Goal: Task Accomplishment & Management: Manage account settings

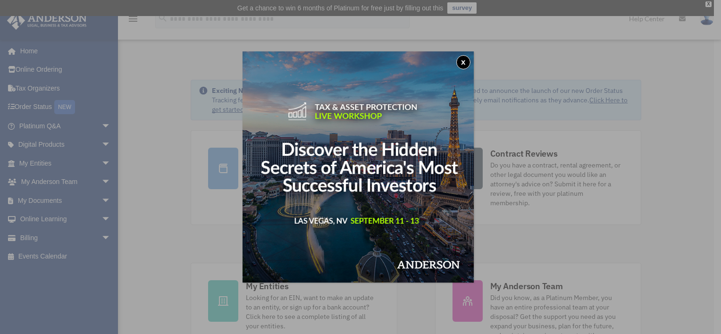
click at [468, 63] on button "x" at bounding box center [463, 62] width 14 height 14
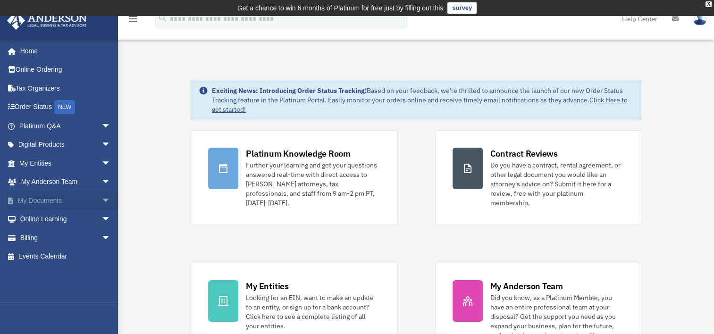
click at [101, 199] on span "arrow_drop_down" at bounding box center [110, 200] width 19 height 19
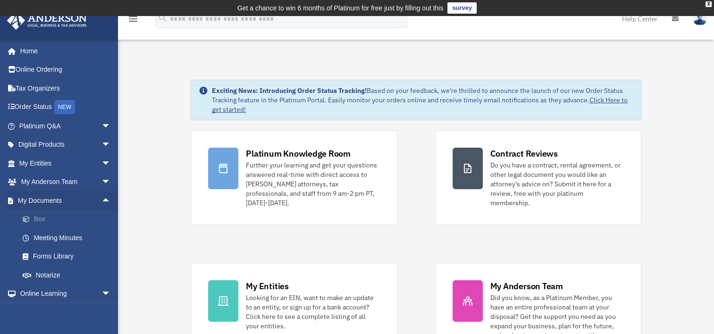
click at [40, 217] on link "Box" at bounding box center [69, 219] width 112 height 19
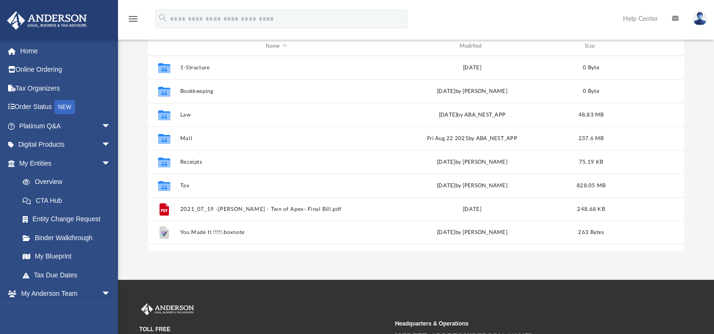
scroll to position [142, 0]
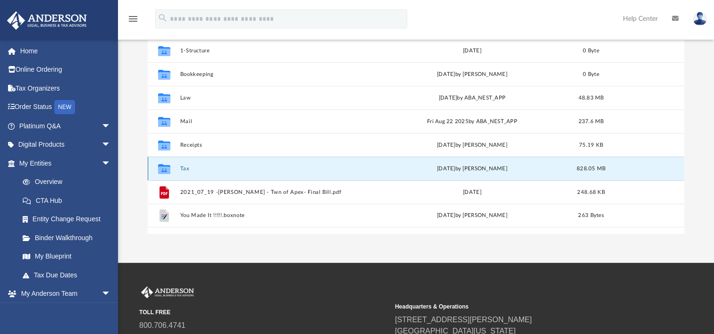
click at [183, 168] on button "Tax" at bounding box center [276, 169] width 192 height 6
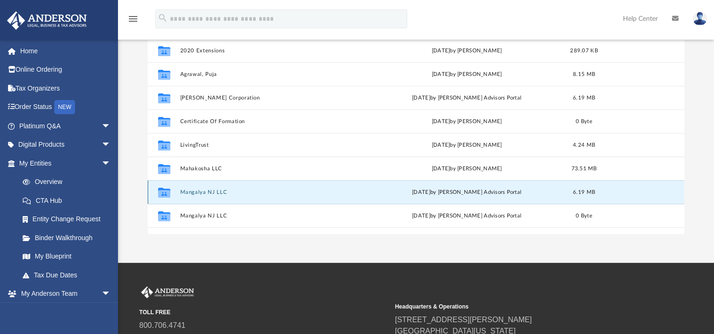
click at [212, 194] on button "Mangalya NJ LLC" at bounding box center [274, 192] width 188 height 6
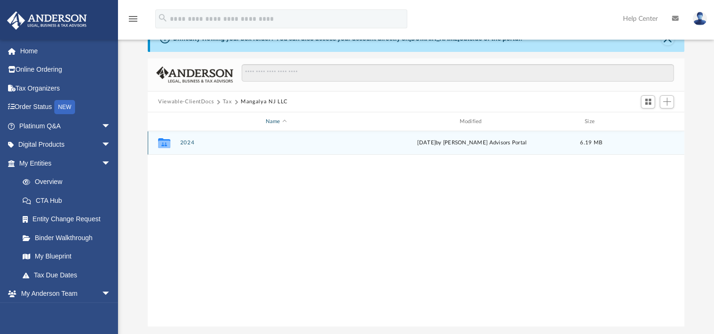
scroll to position [47, 0]
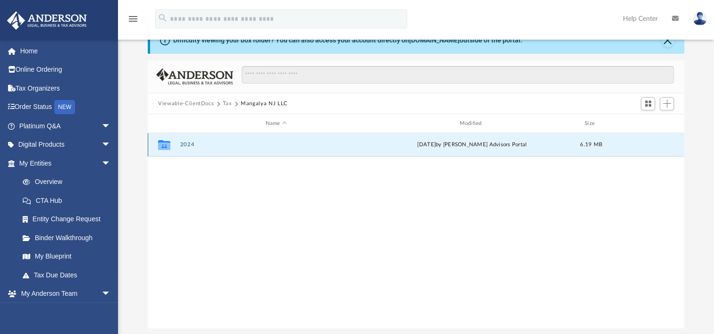
click at [188, 143] on button "2024" at bounding box center [276, 145] width 192 height 6
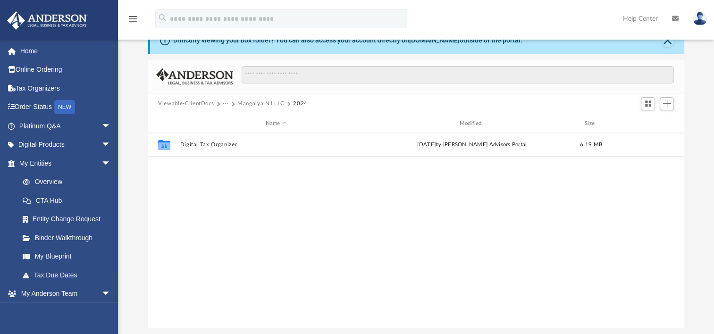
click at [264, 100] on button "Mangalya NJ LLC" at bounding box center [260, 104] width 47 height 8
click at [223, 103] on button "Tax" at bounding box center [227, 104] width 9 height 8
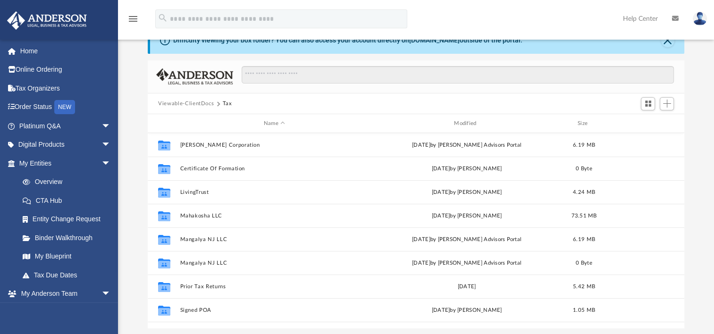
scroll to position [94, 0]
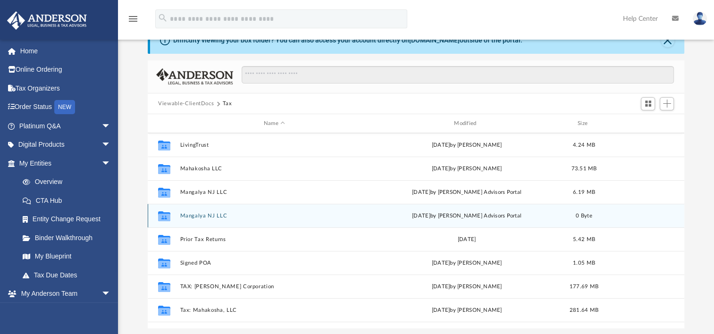
click at [213, 213] on button "Mangalya NJ LLC" at bounding box center [274, 216] width 188 height 6
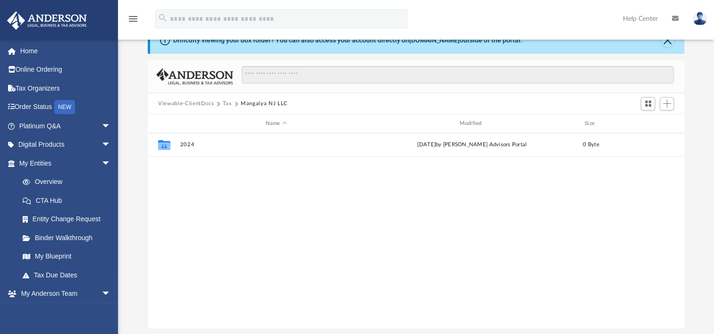
scroll to position [0, 0]
click at [224, 101] on button "Tax" at bounding box center [227, 104] width 9 height 8
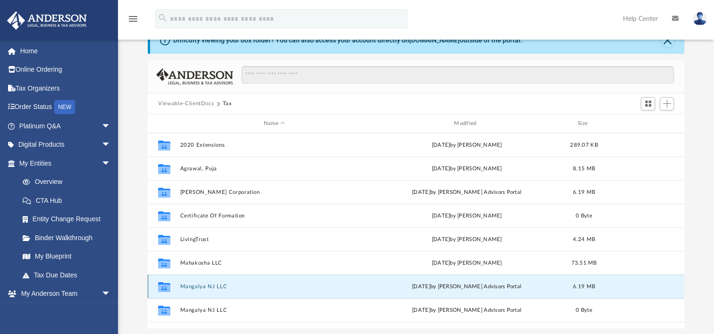
click at [205, 286] on button "Mangalya NJ LLC" at bounding box center [274, 286] width 188 height 6
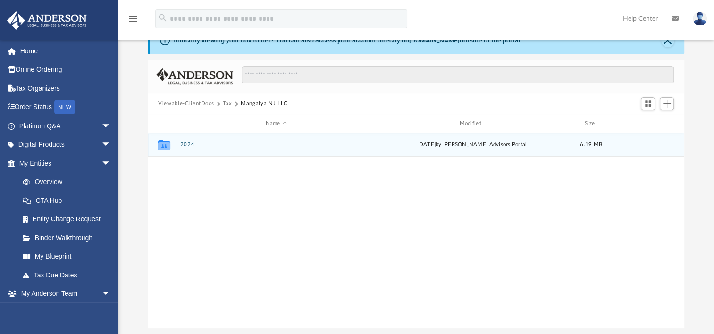
click at [185, 139] on div "Collaborated Folder 2024 [DATE] by [PERSON_NAME] Advisors Portal 6.19 MB" at bounding box center [416, 145] width 536 height 24
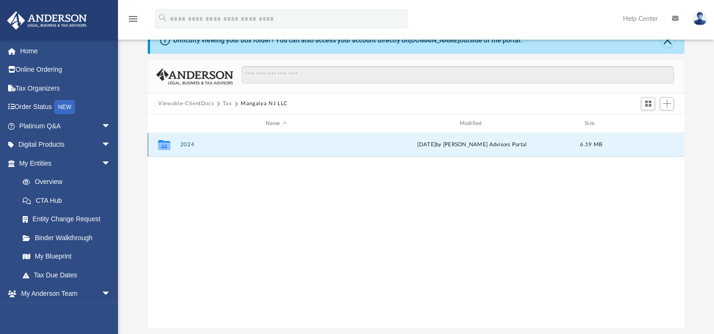
click at [185, 144] on button "2024" at bounding box center [276, 145] width 192 height 6
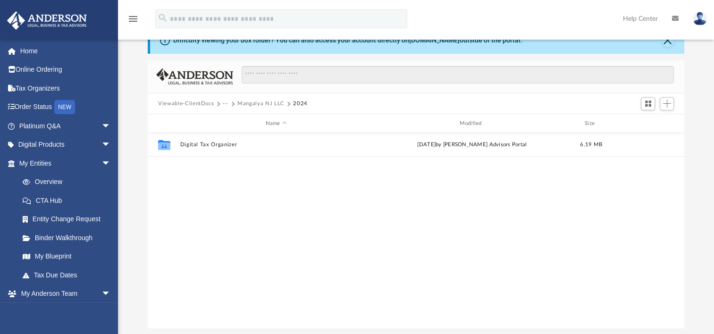
click at [251, 100] on button "Mangalya NJ LLC" at bounding box center [260, 104] width 47 height 8
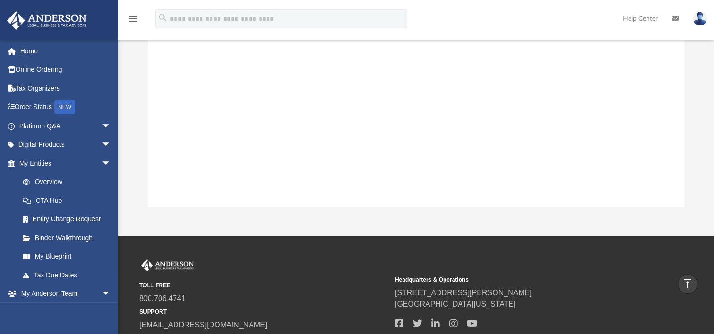
scroll to position [47, 0]
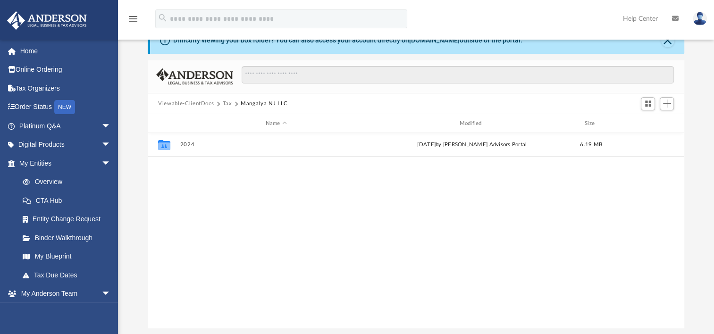
click at [229, 105] on button "Tax" at bounding box center [227, 104] width 9 height 8
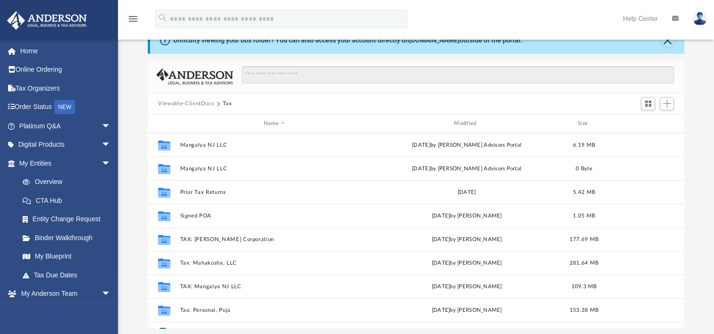
scroll to position [206, 0]
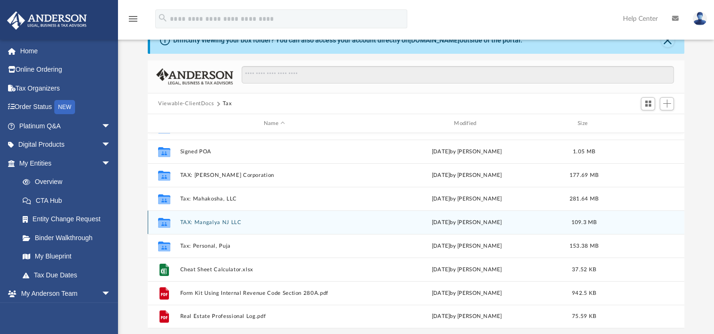
click at [222, 221] on button "TAX: Mangalya NJ LLC" at bounding box center [274, 222] width 188 height 6
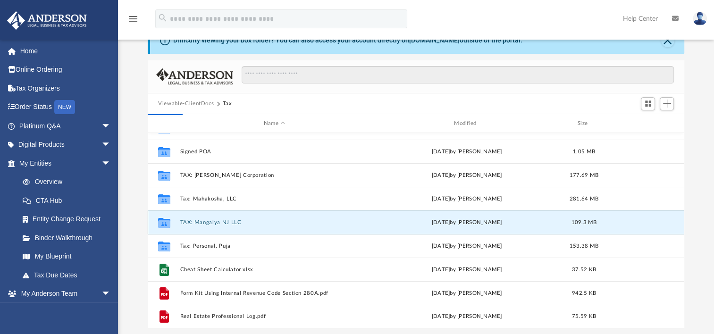
scroll to position [0, 0]
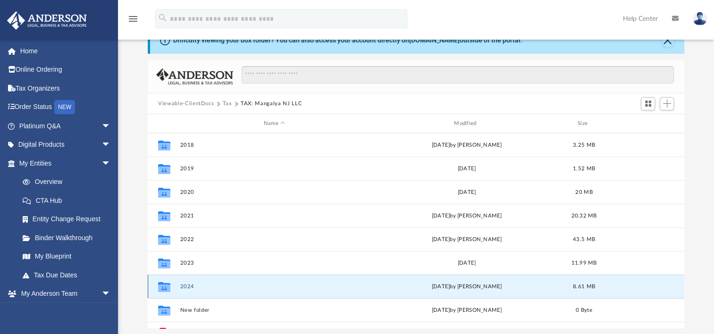
click at [189, 285] on button "2024" at bounding box center [274, 286] width 188 height 6
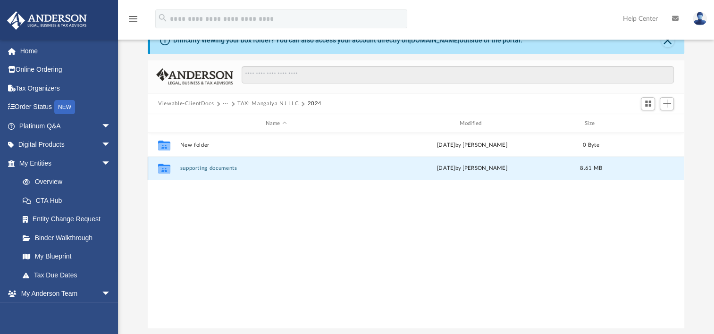
click at [205, 166] on button "supporting documents" at bounding box center [276, 168] width 192 height 6
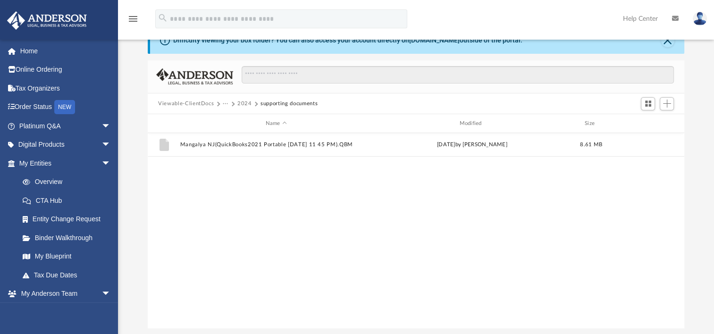
click at [223, 104] on button "···" at bounding box center [226, 104] width 6 height 8
click at [233, 136] on li "TAX: Mangalya NJ LLC" at bounding box center [256, 135] width 58 height 10
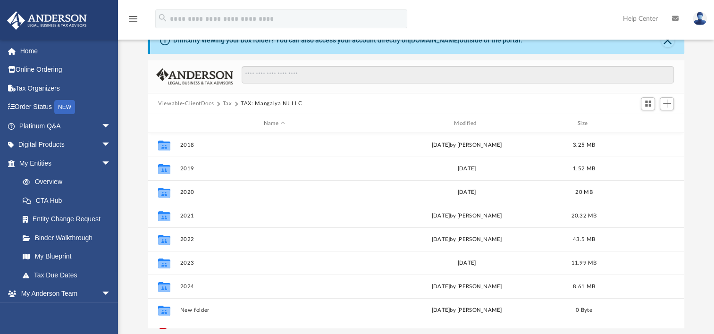
click at [204, 104] on button "Viewable-ClientDocs" at bounding box center [186, 104] width 56 height 8
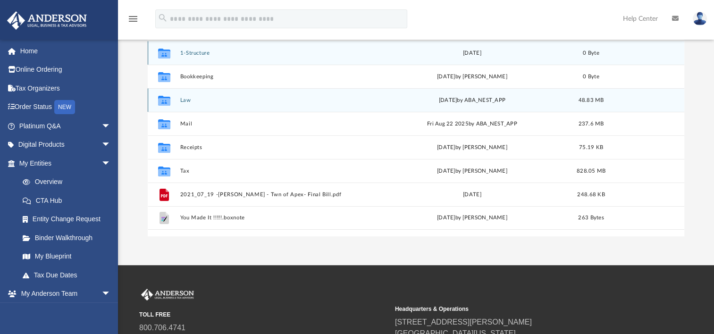
scroll to position [142, 0]
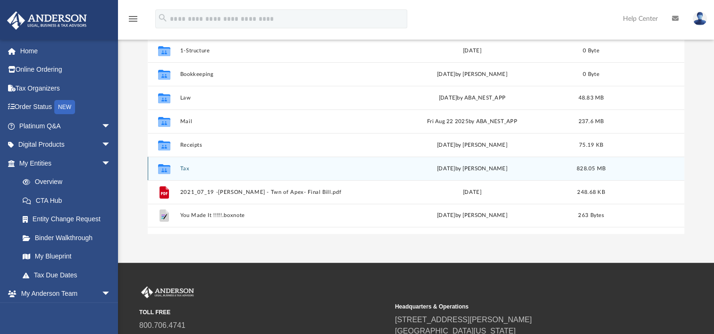
click at [186, 166] on button "Tax" at bounding box center [276, 169] width 192 height 6
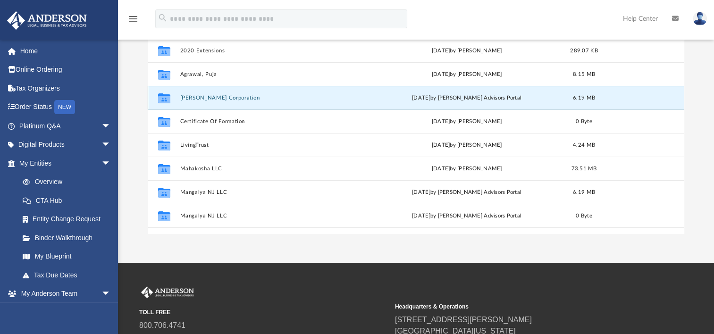
click at [209, 99] on button "[PERSON_NAME] Corporation" at bounding box center [274, 98] width 188 height 6
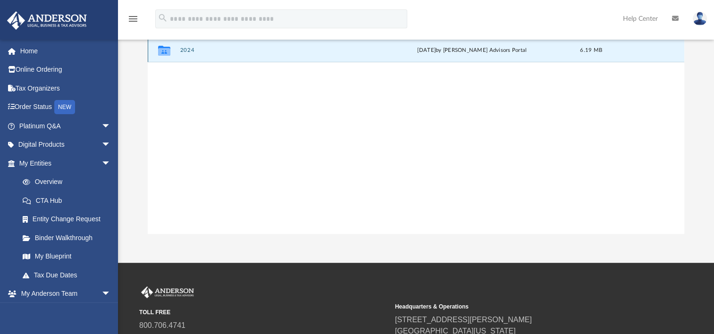
click at [192, 50] on button "2024" at bounding box center [276, 50] width 192 height 6
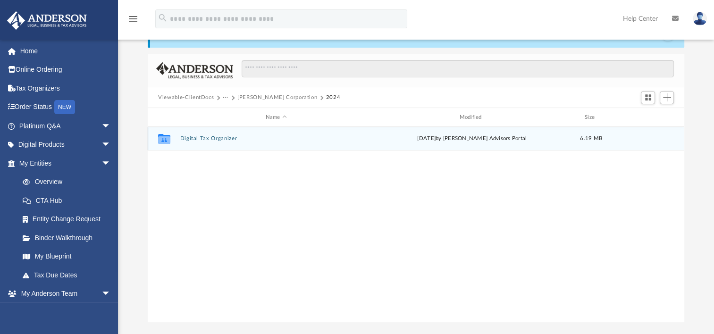
scroll to position [47, 0]
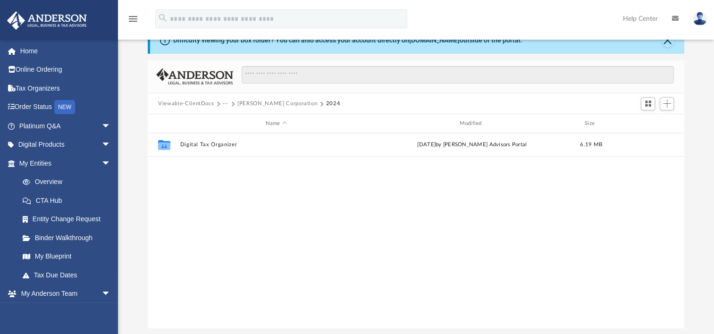
click at [248, 102] on button "[PERSON_NAME] Corporation" at bounding box center [277, 104] width 80 height 8
click at [225, 103] on button "Tax" at bounding box center [227, 104] width 9 height 8
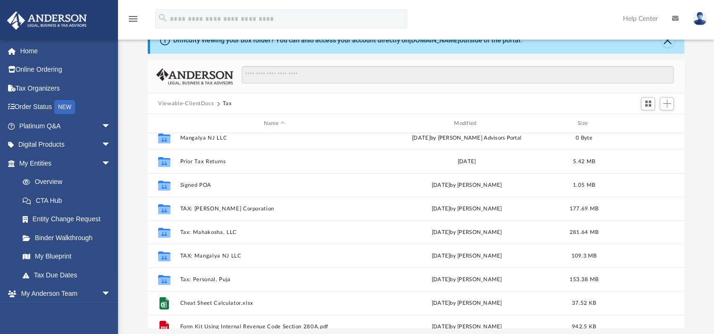
scroll to position [189, 0]
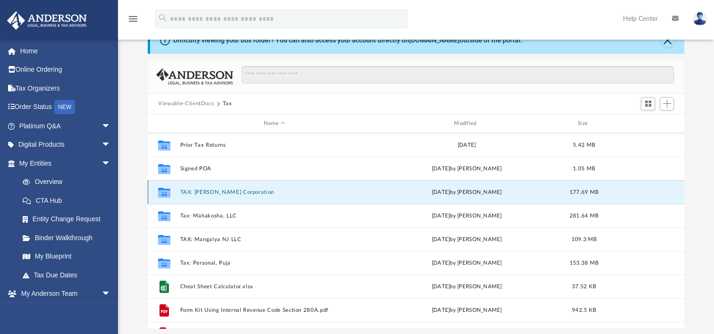
click at [216, 194] on button "TAX: [PERSON_NAME] Corporation" at bounding box center [274, 192] width 188 height 6
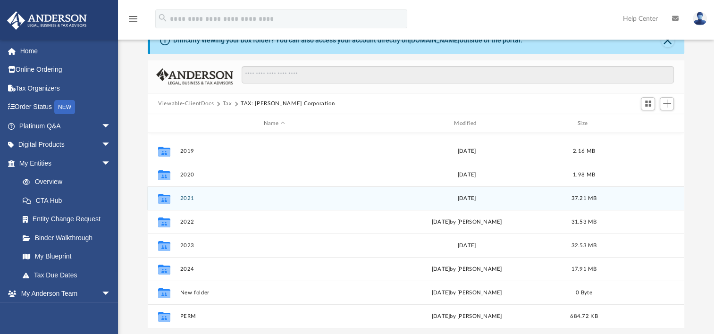
scroll to position [87, 0]
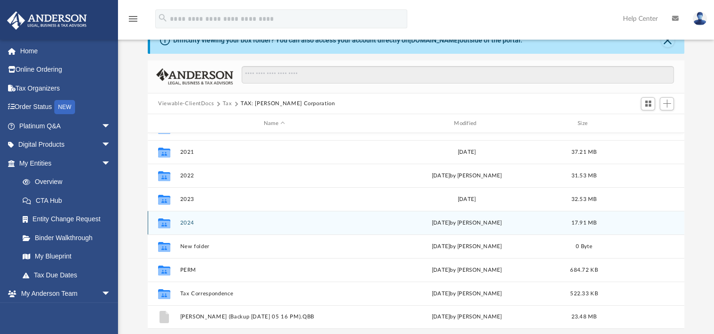
click at [191, 219] on div "Collaborated Folder 2024 [DATE] by [PERSON_NAME] 17.91 MB" at bounding box center [416, 223] width 536 height 24
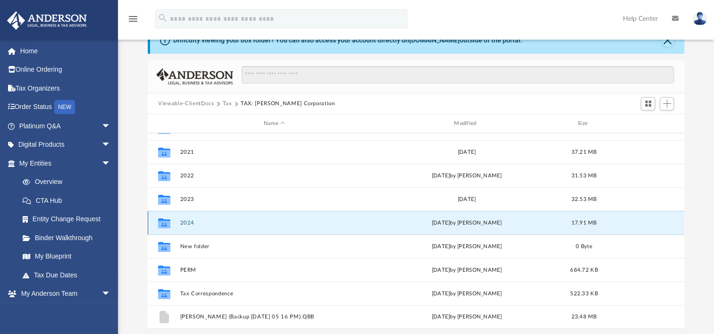
click at [191, 222] on button "2024" at bounding box center [274, 223] width 188 height 6
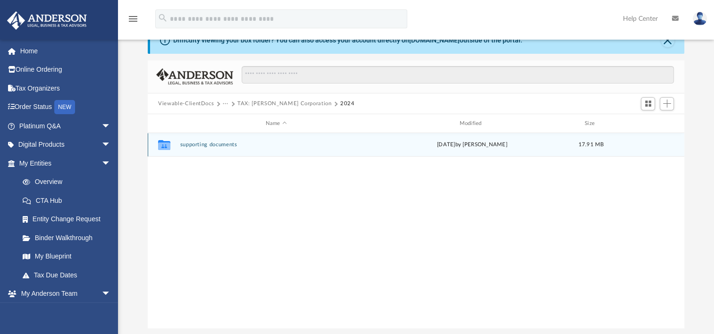
click at [204, 148] on div "Collaborated Folder supporting documents [DATE] by [PERSON_NAME] 17.91 MB" at bounding box center [416, 145] width 536 height 24
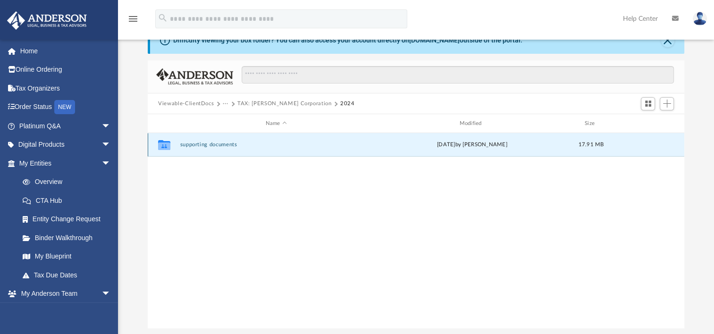
click at [205, 146] on button "supporting documents" at bounding box center [276, 145] width 192 height 6
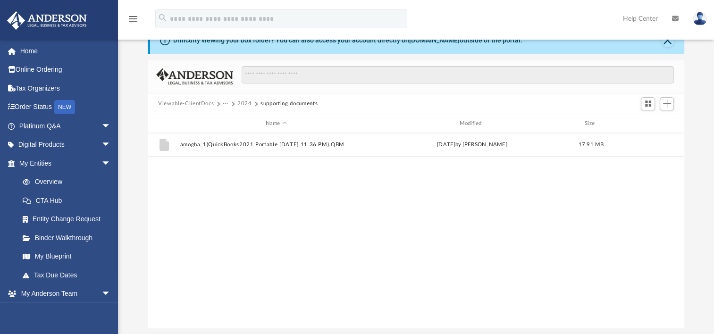
click at [557, 206] on div "File amogha_1(QuickBooks2021 Portable [DATE] 11 36 PM).QBM [DATE] by [PERSON_NA…" at bounding box center [416, 230] width 536 height 195
click at [666, 102] on span "Add" at bounding box center [667, 104] width 8 height 8
click at [653, 120] on li "Upload" at bounding box center [653, 122] width 30 height 10
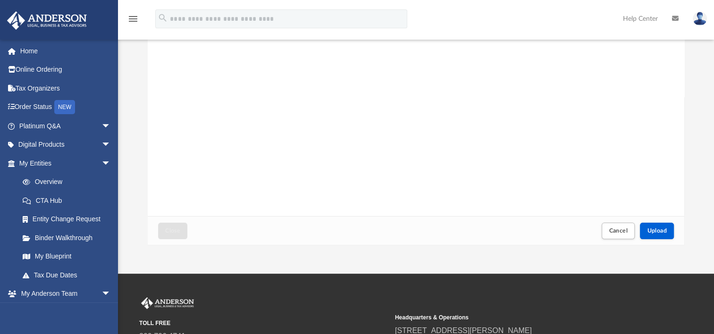
scroll to position [142, 0]
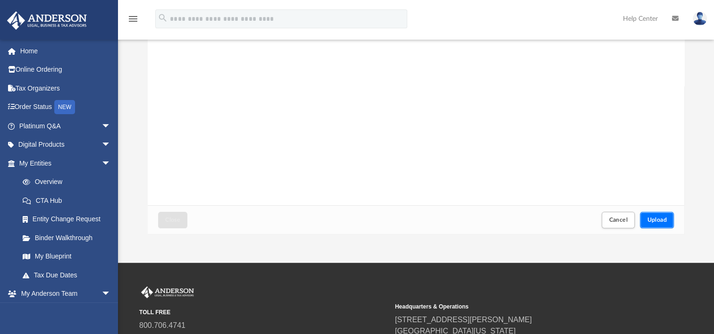
click at [652, 221] on span "Upload" at bounding box center [657, 220] width 20 height 6
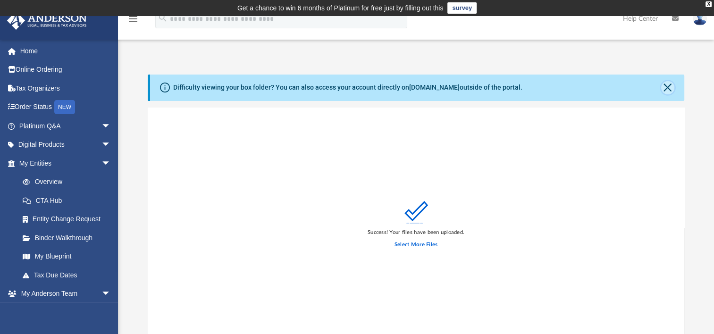
click at [672, 86] on button "Close" at bounding box center [667, 87] width 13 height 13
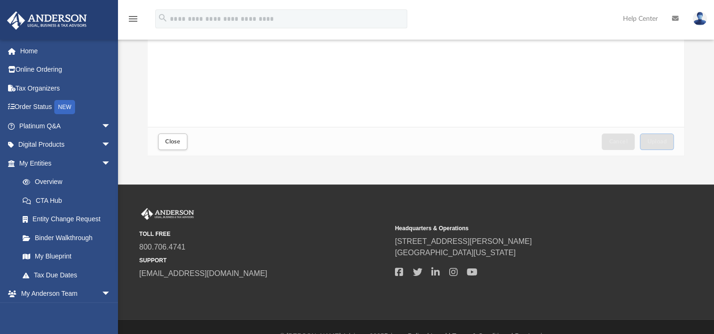
scroll to position [189, 0]
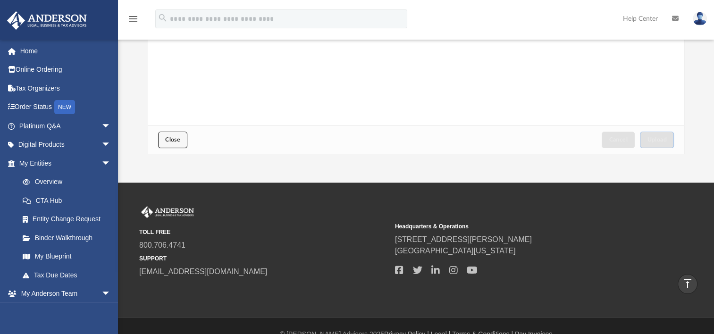
click at [179, 140] on span "Close" at bounding box center [172, 140] width 15 height 6
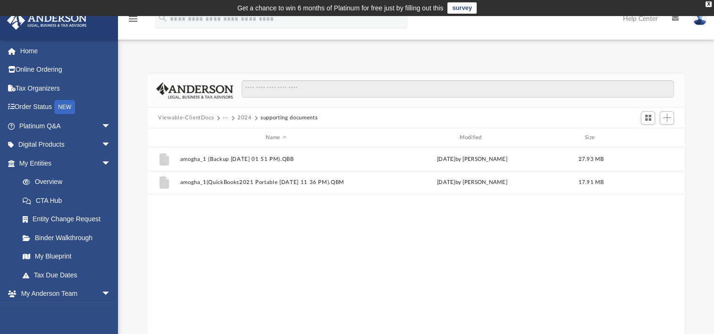
click at [226, 116] on button "···" at bounding box center [226, 118] width 6 height 8
click at [198, 118] on button "Viewable-ClientDocs" at bounding box center [186, 118] width 56 height 8
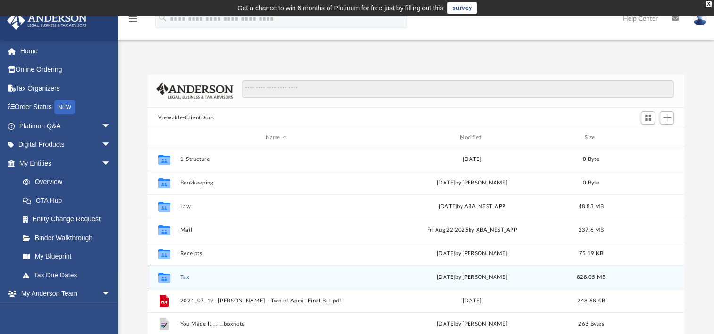
click at [186, 274] on button "Tax" at bounding box center [276, 277] width 192 height 6
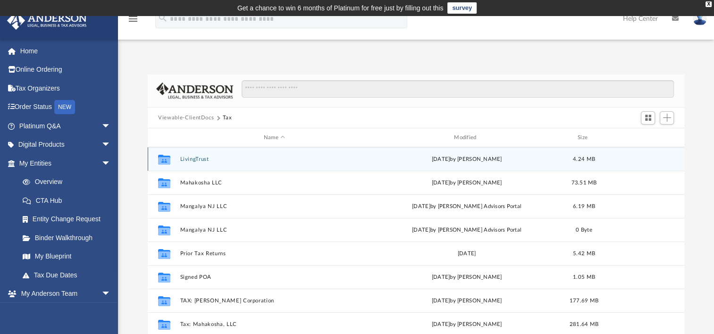
scroll to position [142, 0]
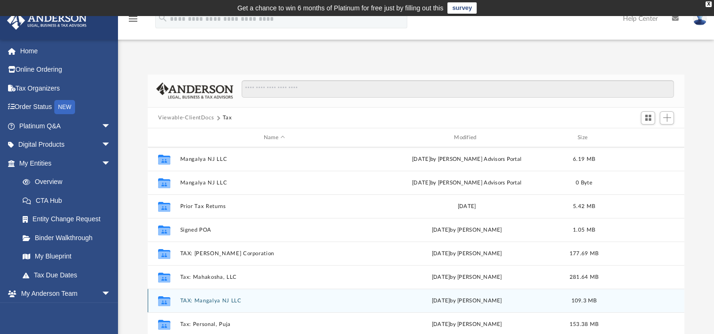
click at [209, 298] on button "TAX: Mangalya NJ LLC" at bounding box center [274, 301] width 188 height 6
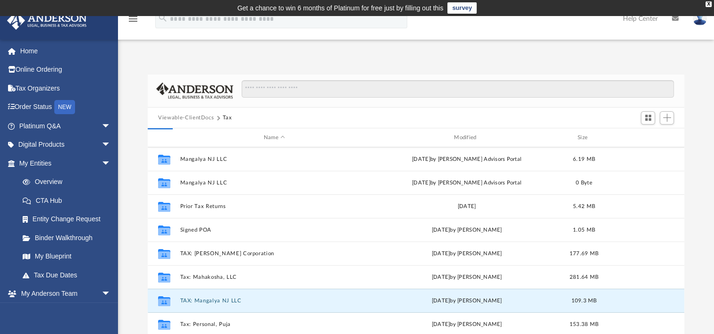
scroll to position [0, 0]
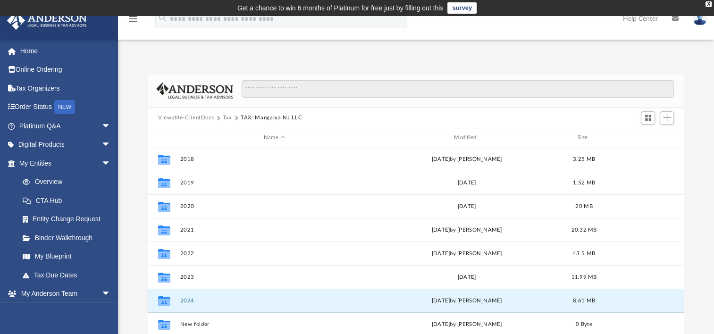
click at [191, 302] on button "2024" at bounding box center [274, 301] width 188 height 6
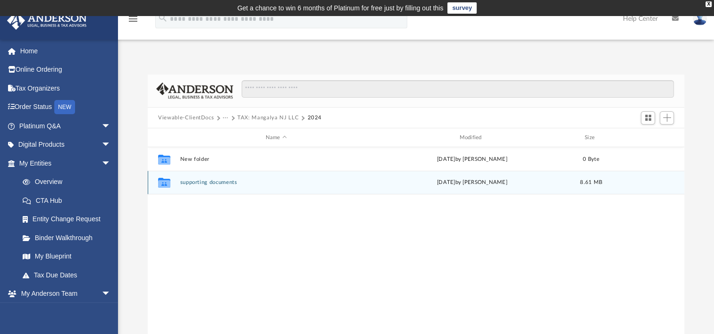
click at [199, 183] on button "supporting documents" at bounding box center [276, 182] width 192 height 6
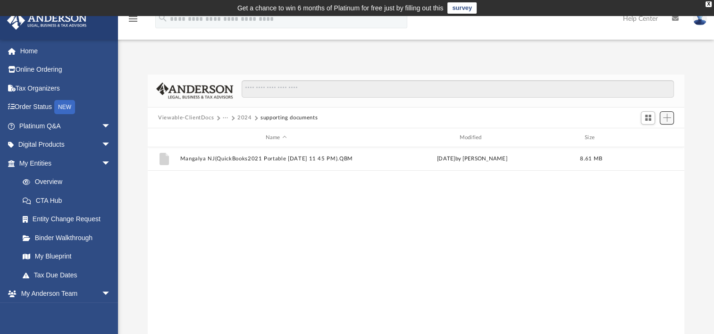
click at [669, 117] on span "Add" at bounding box center [667, 118] width 8 height 8
click at [655, 136] on li "Upload" at bounding box center [653, 137] width 30 height 10
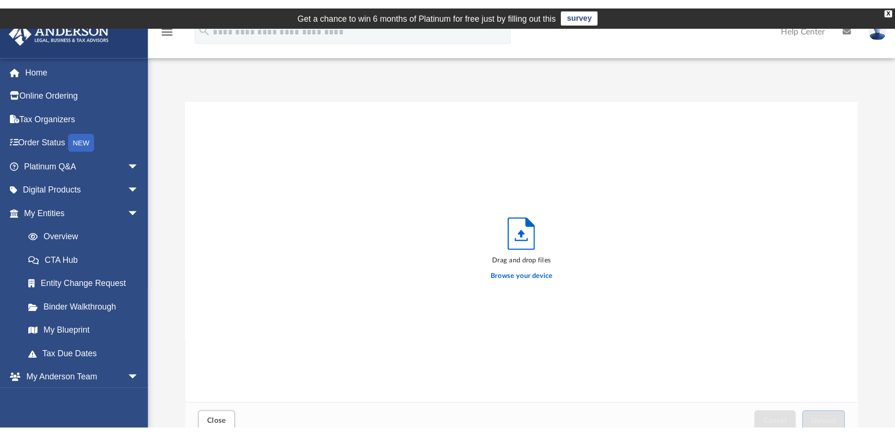
scroll to position [232, 528]
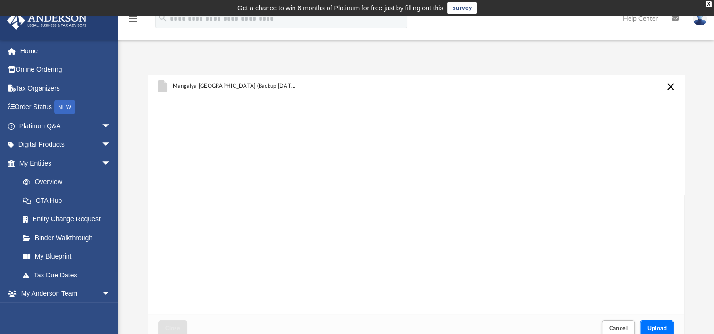
click at [653, 328] on span "Upload" at bounding box center [657, 328] width 20 height 6
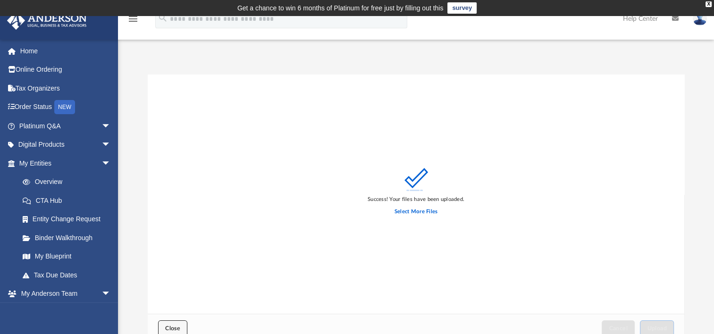
click at [176, 328] on span "Close" at bounding box center [172, 328] width 15 height 6
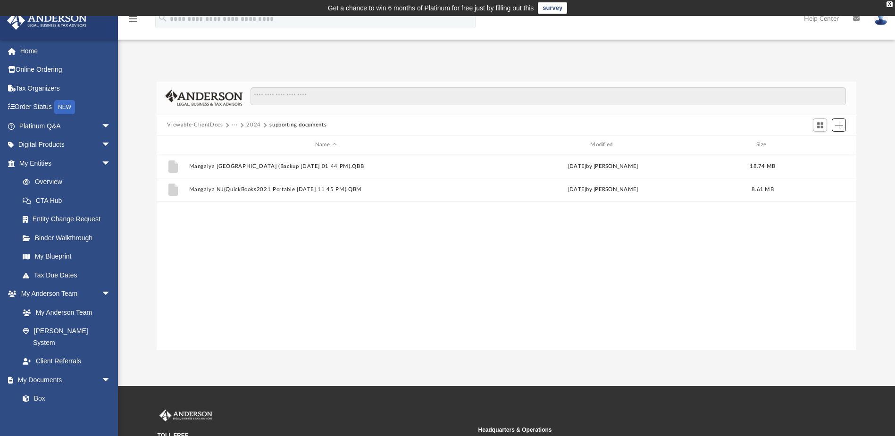
scroll to position [208, 692]
click at [250, 125] on button "2024" at bounding box center [253, 125] width 15 height 8
click at [232, 125] on button "···" at bounding box center [235, 125] width 6 height 8
click at [209, 125] on button "Viewable-ClientDocs" at bounding box center [195, 125] width 56 height 8
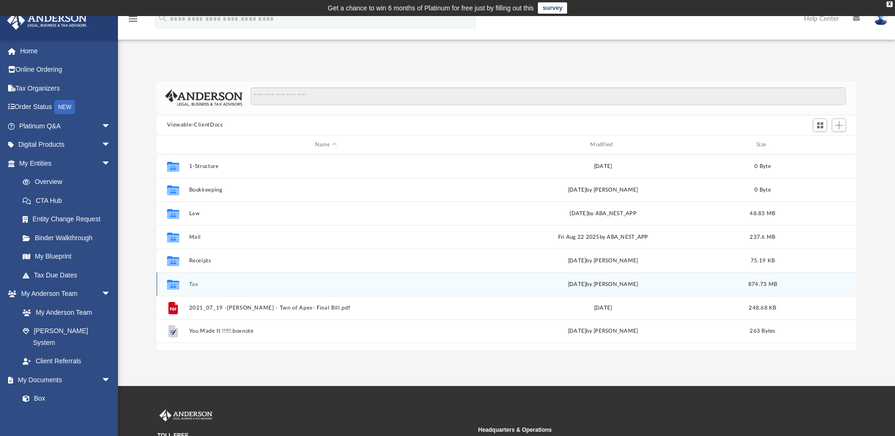
click at [195, 287] on button "Tax" at bounding box center [325, 284] width 273 height 6
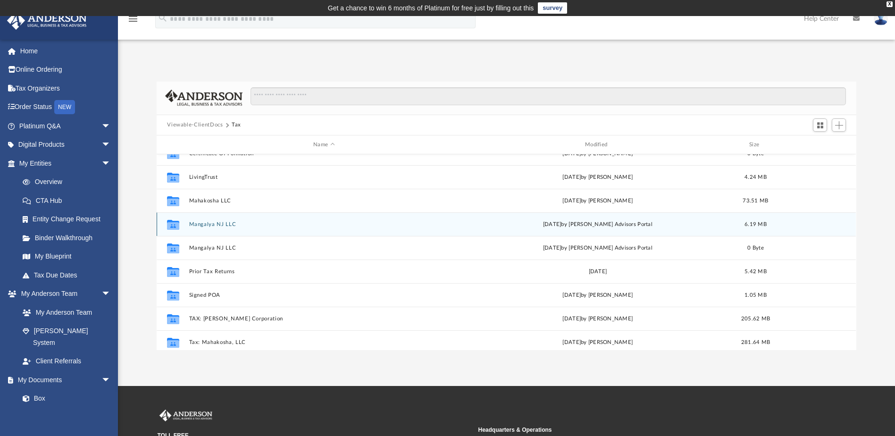
scroll to position [142, 0]
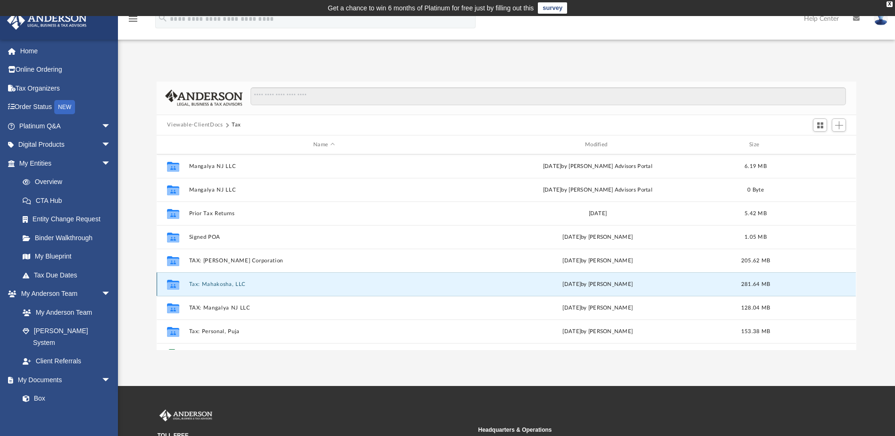
click at [227, 285] on button "Tax: Mahakosha, LLC" at bounding box center [324, 284] width 270 height 6
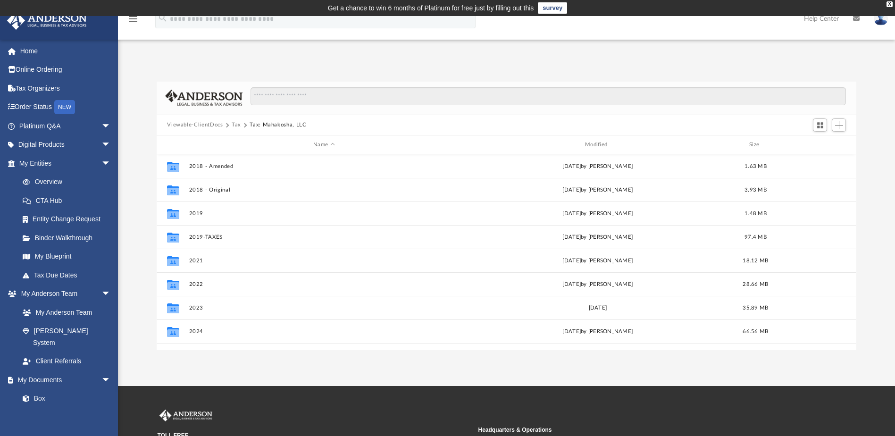
scroll to position [47, 0]
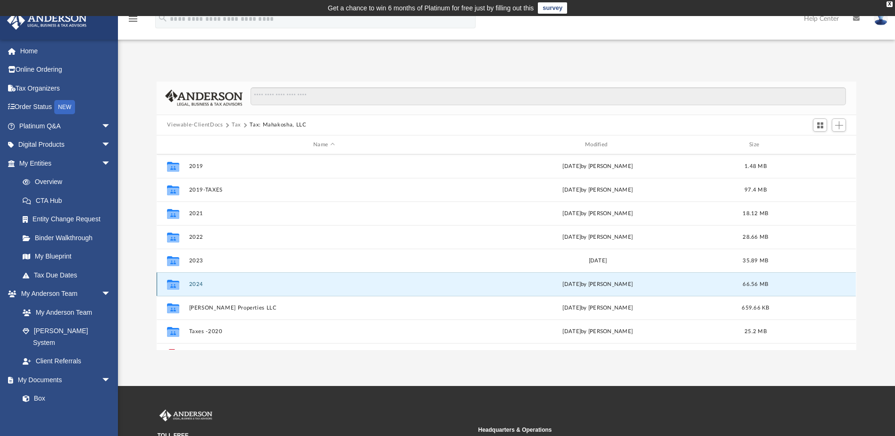
click at [199, 284] on button "2024" at bounding box center [324, 284] width 270 height 6
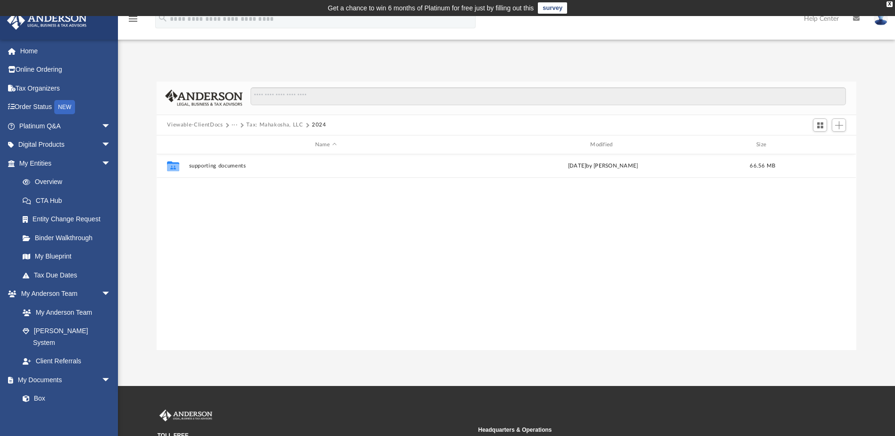
scroll to position [0, 0]
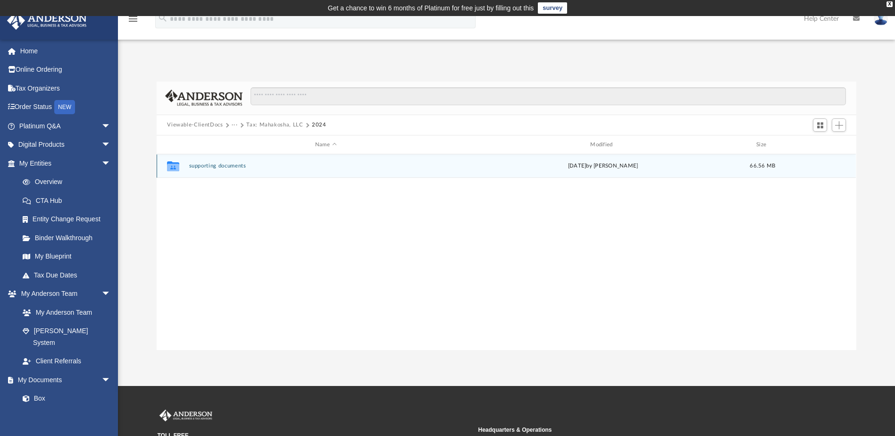
click at [224, 163] on button "supporting documents" at bounding box center [325, 166] width 273 height 6
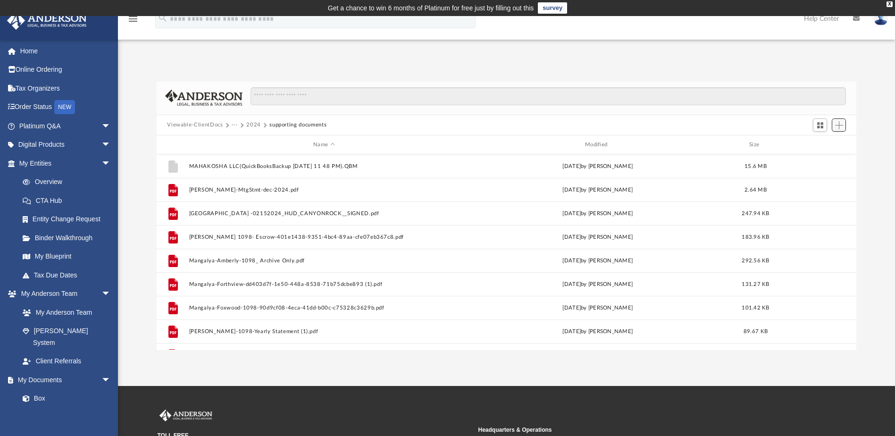
click at [720, 125] on span "Add" at bounding box center [839, 125] width 8 height 8
click at [720, 146] on li "Upload" at bounding box center [825, 144] width 30 height 10
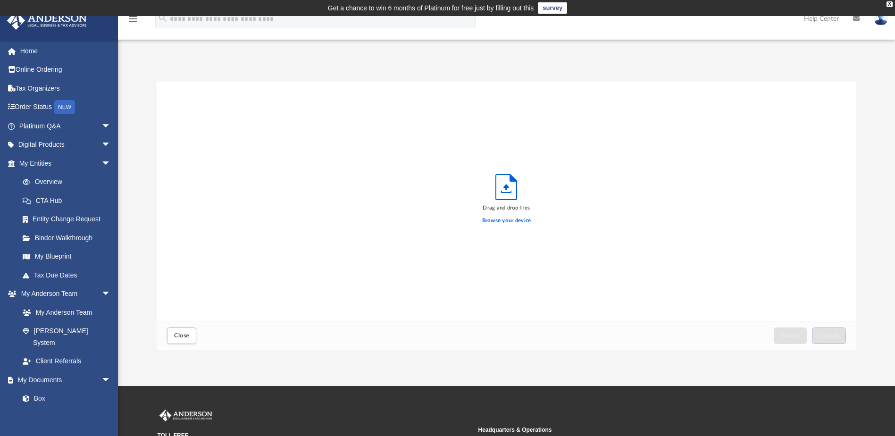
scroll to position [232, 692]
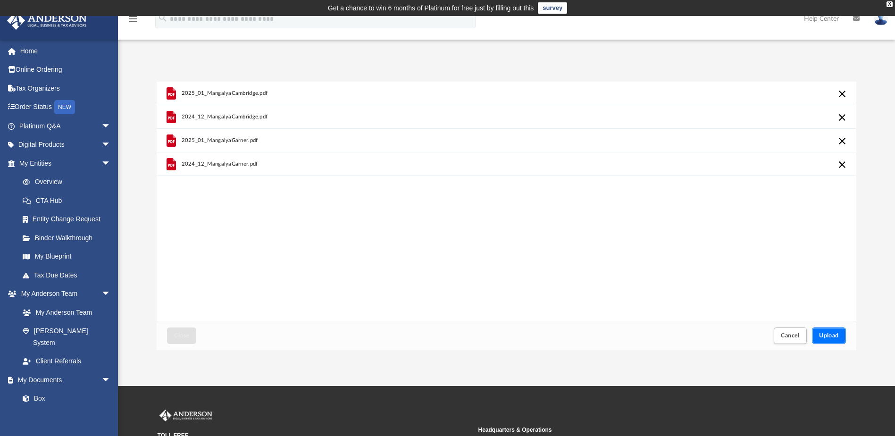
click at [720, 333] on span "Upload" at bounding box center [829, 336] width 20 height 6
click at [720, 333] on button "Upload" at bounding box center [829, 335] width 34 height 17
click at [720, 92] on button "Retry" at bounding box center [842, 93] width 11 height 11
click at [720, 117] on button "Retry" at bounding box center [842, 117] width 11 height 11
click at [720, 333] on button "Upload" at bounding box center [829, 335] width 34 height 17
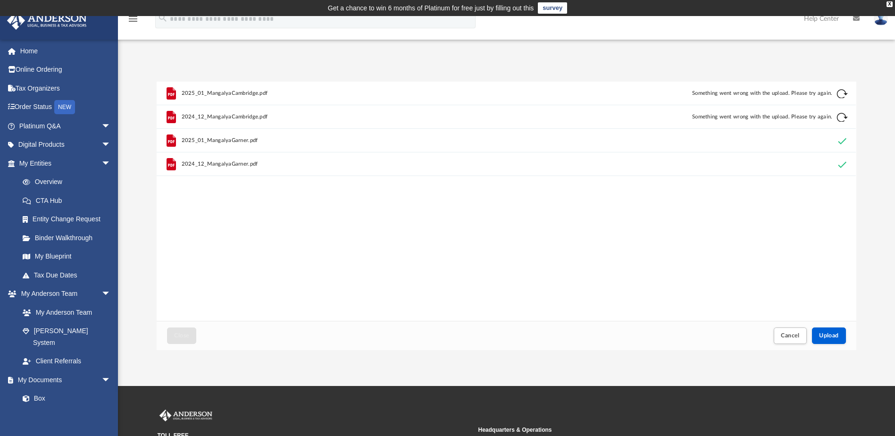
click at [720, 333] on div "Cancel Upload" at bounding box center [808, 335] width 77 height 21
click at [720, 333] on span "Cancel" at bounding box center [790, 336] width 19 height 6
click at [720, 333] on span "Upload" at bounding box center [829, 336] width 20 height 6
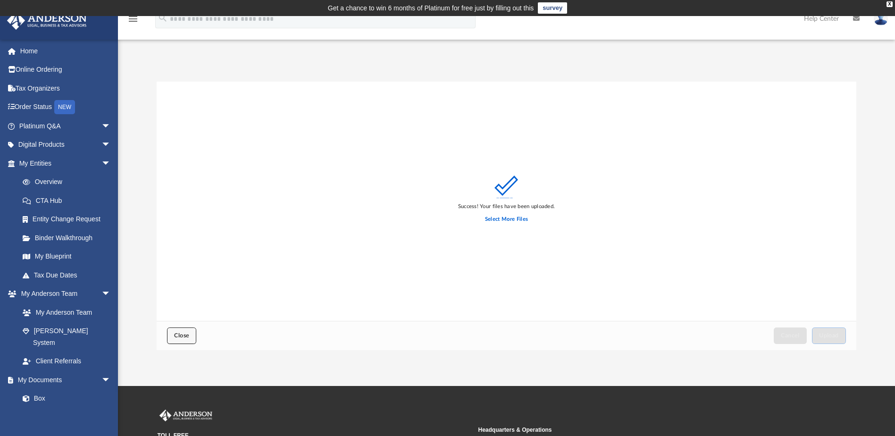
click at [189, 333] on span "Close" at bounding box center [181, 336] width 15 height 6
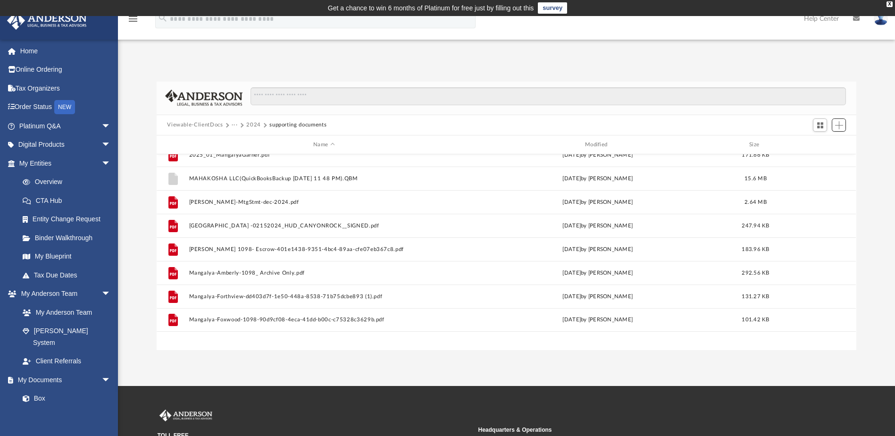
scroll to position [0, 0]
